Goal: Transaction & Acquisition: Purchase product/service

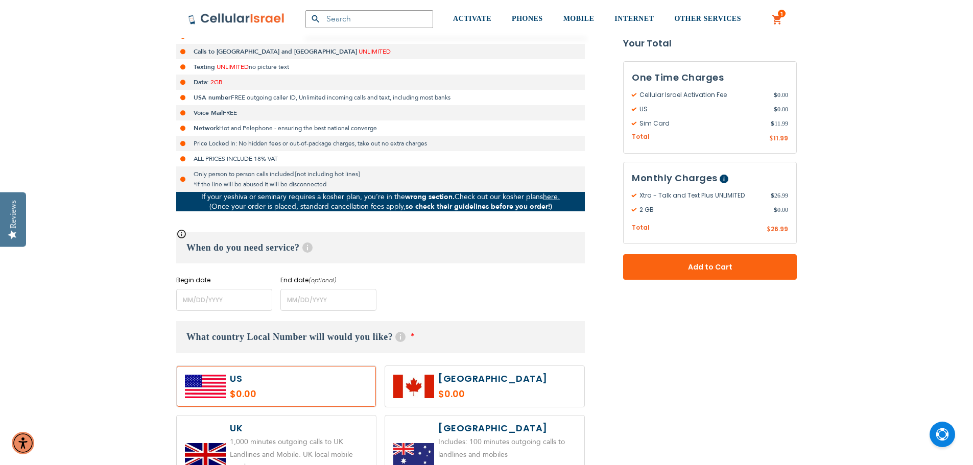
scroll to position [255, 0]
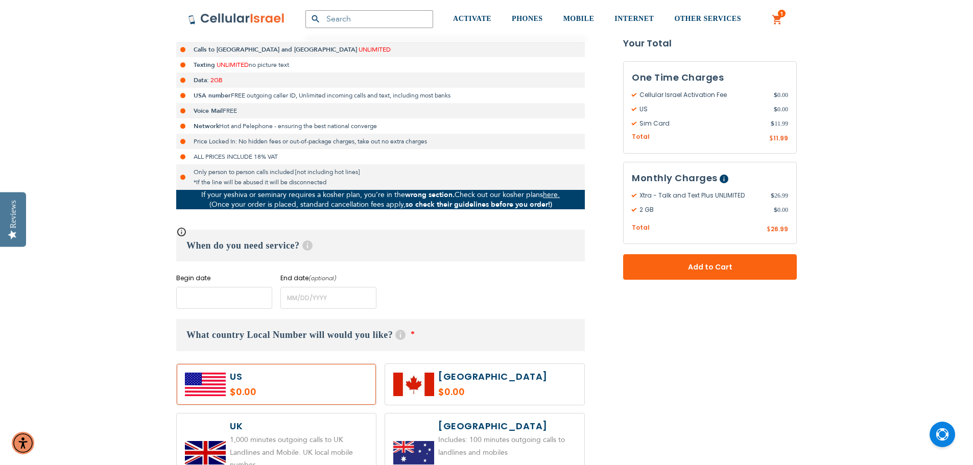
click at [227, 294] on input "name" at bounding box center [224, 298] width 96 height 22
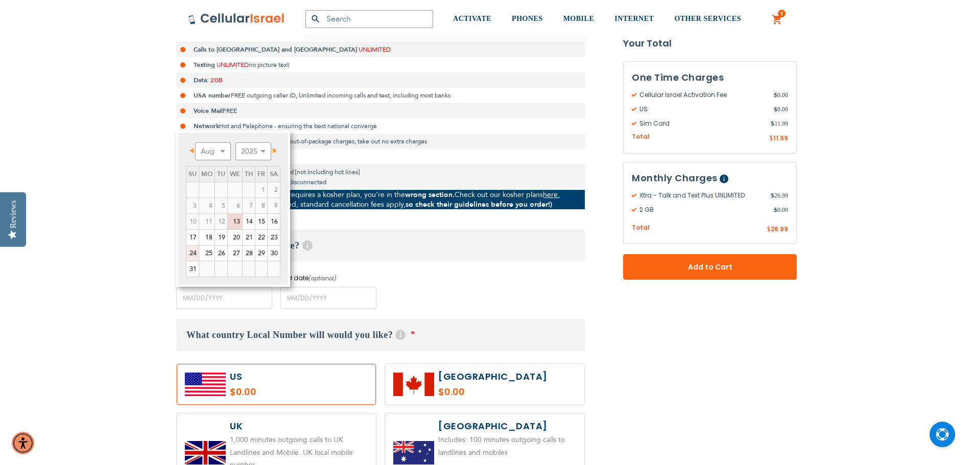
click at [189, 252] on link "24" at bounding box center [192, 253] width 12 height 15
type input "[DATE]"
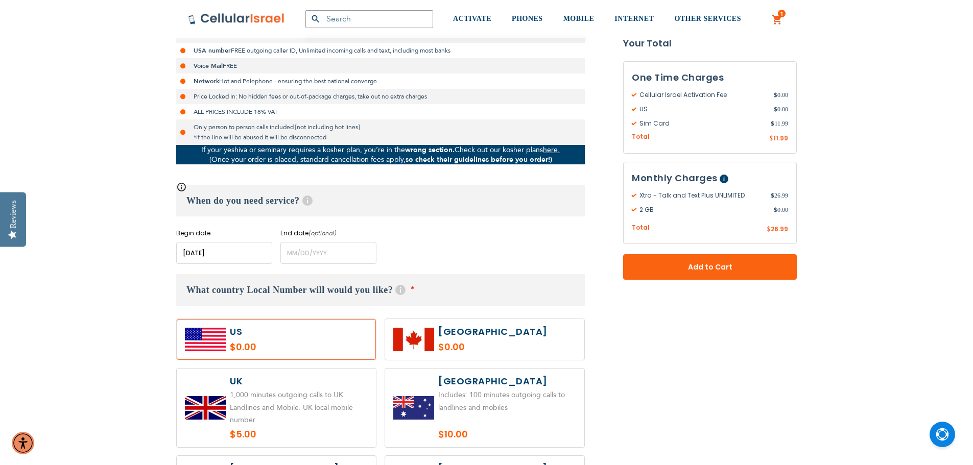
scroll to position [358, 0]
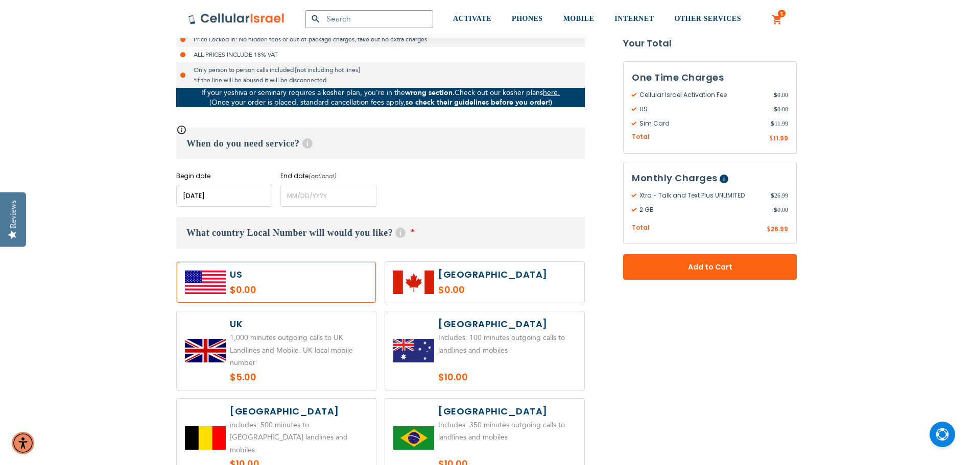
click at [351, 288] on label at bounding box center [276, 282] width 199 height 41
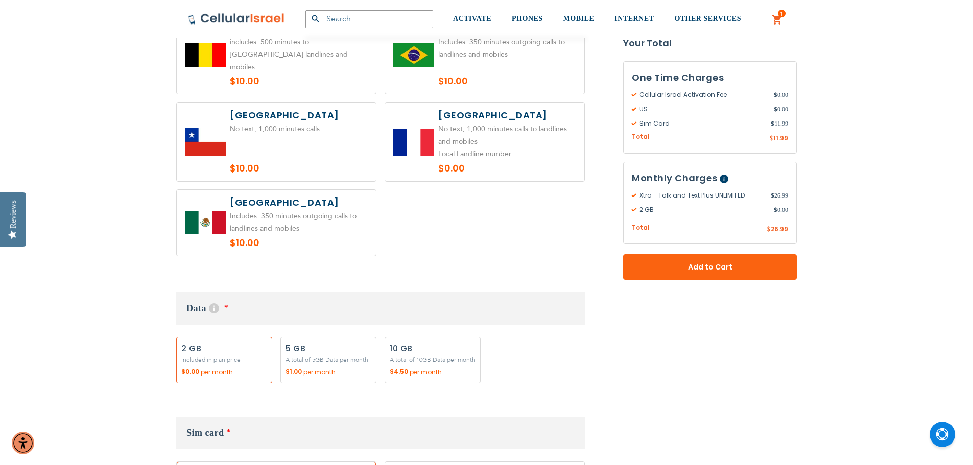
scroll to position [766, 0]
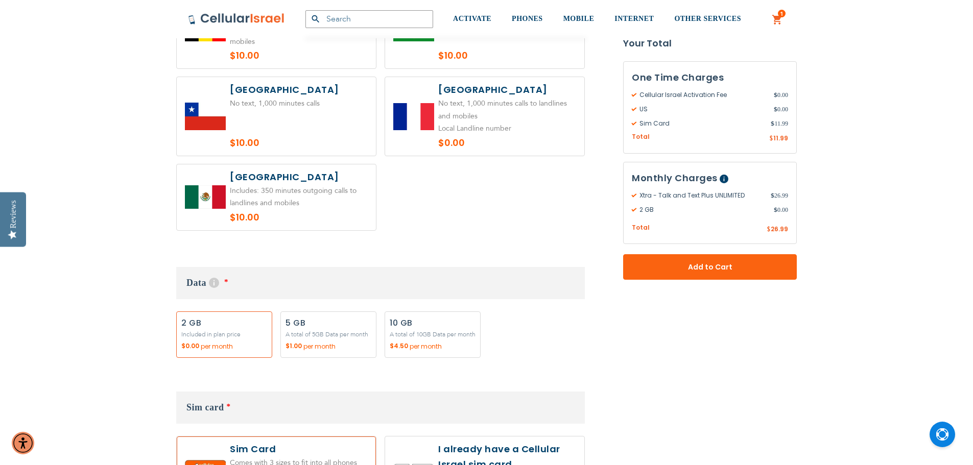
click at [320, 313] on label "Add" at bounding box center [328, 335] width 96 height 46
radio input "true"
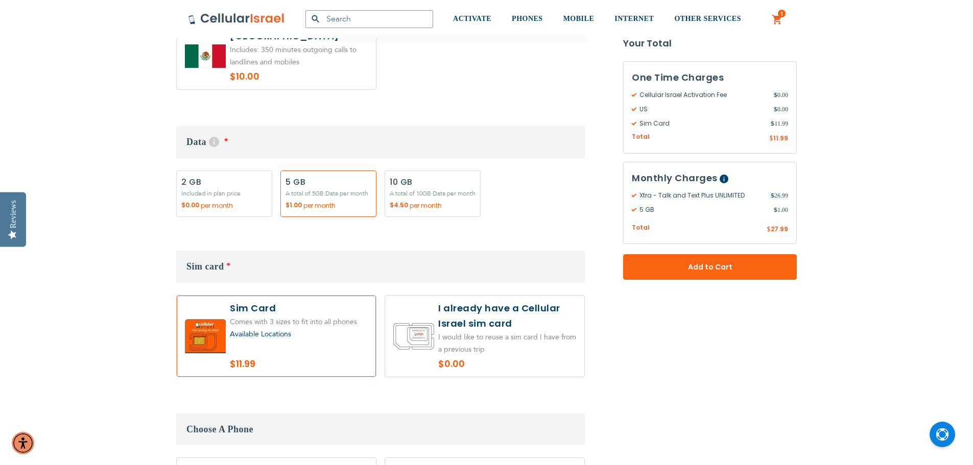
scroll to position [919, 0]
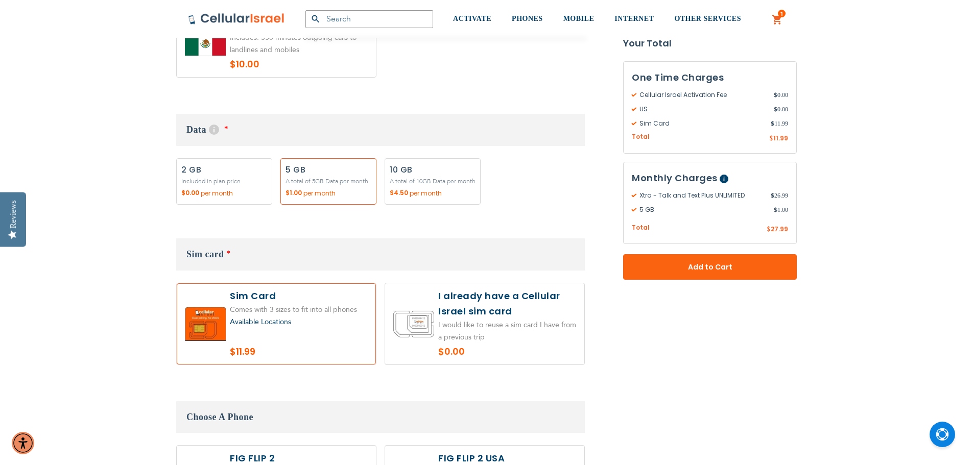
click at [334, 344] on label at bounding box center [276, 323] width 199 height 81
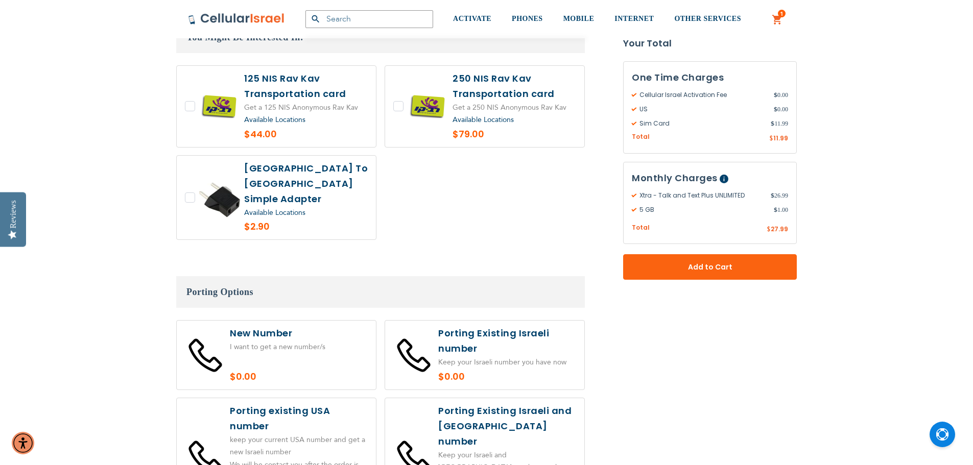
scroll to position [2043, 0]
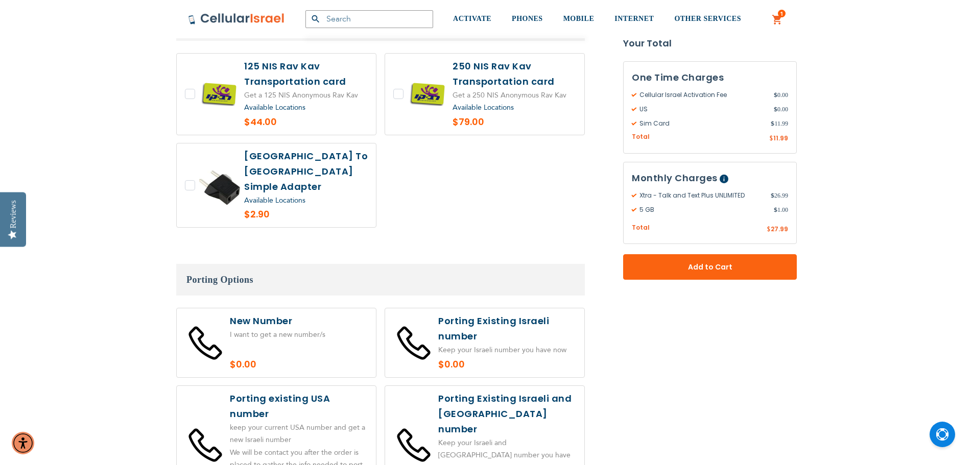
click at [351, 330] on label at bounding box center [276, 343] width 199 height 69
radio input "true"
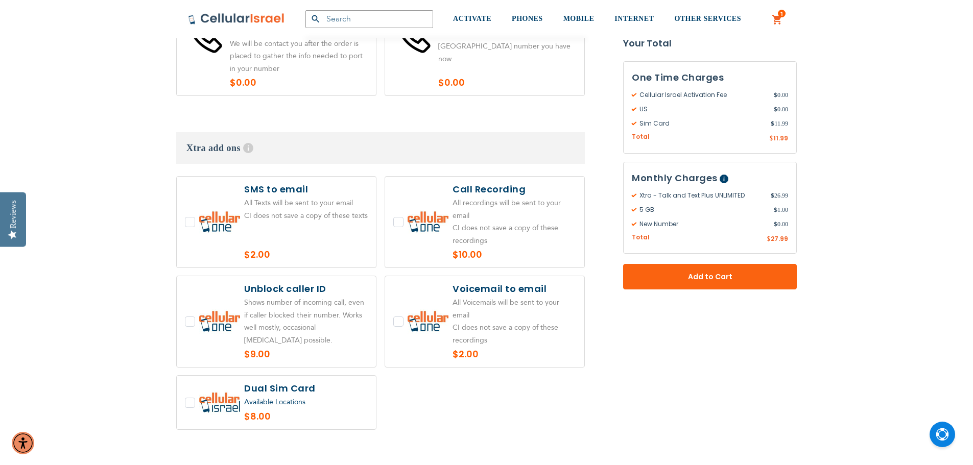
scroll to position [2401, 0]
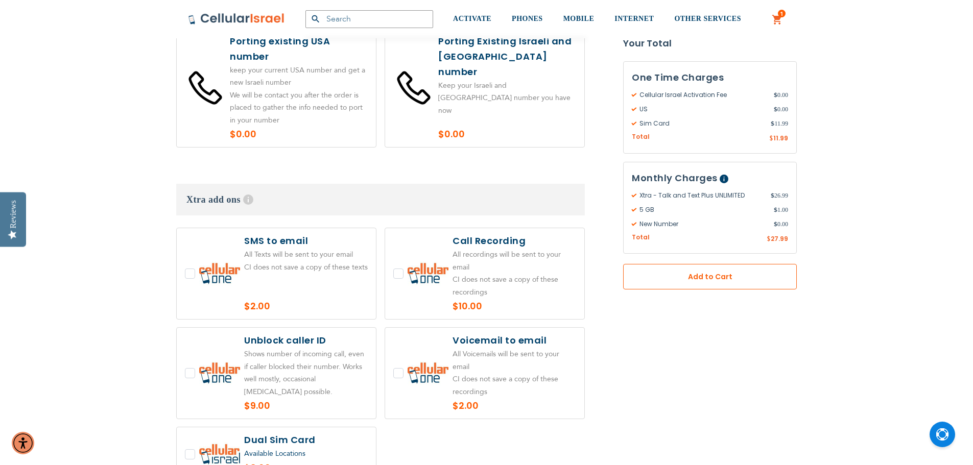
click at [769, 271] on button "Add to Cart" at bounding box center [710, 277] width 174 height 26
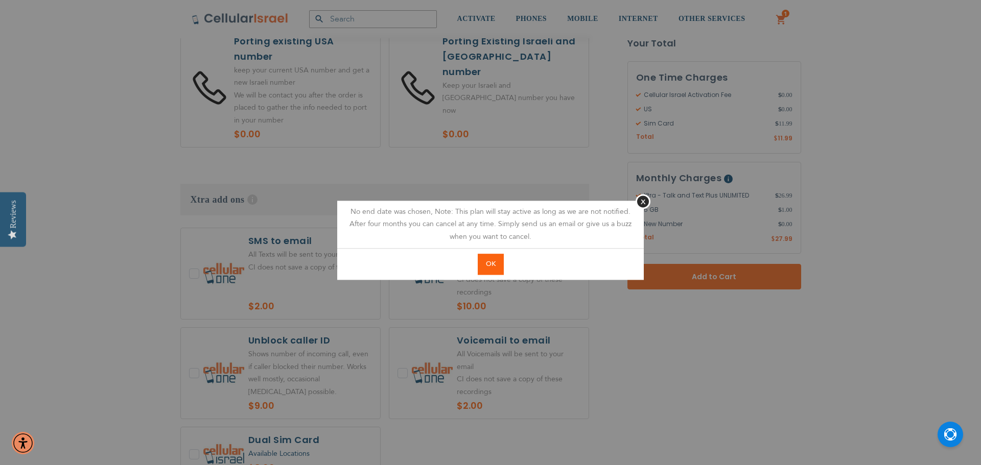
click at [490, 266] on span "OK" at bounding box center [491, 263] width 10 height 9
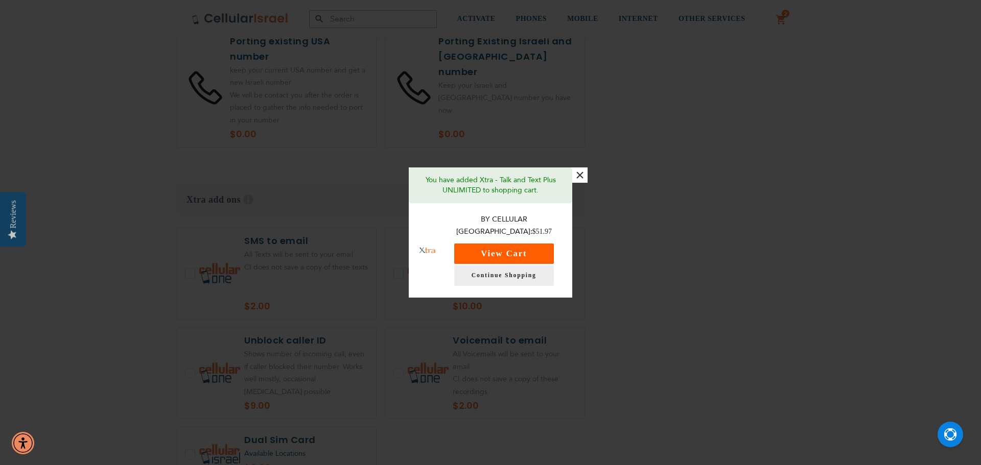
click at [529, 247] on button "View Cart" at bounding box center [504, 254] width 100 height 20
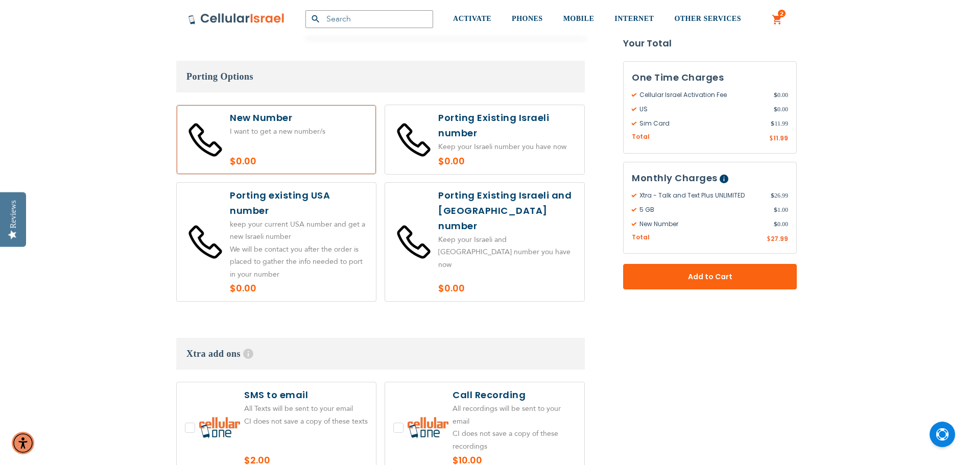
scroll to position [2094, 0]
